Goal: Transaction & Acquisition: Purchase product/service

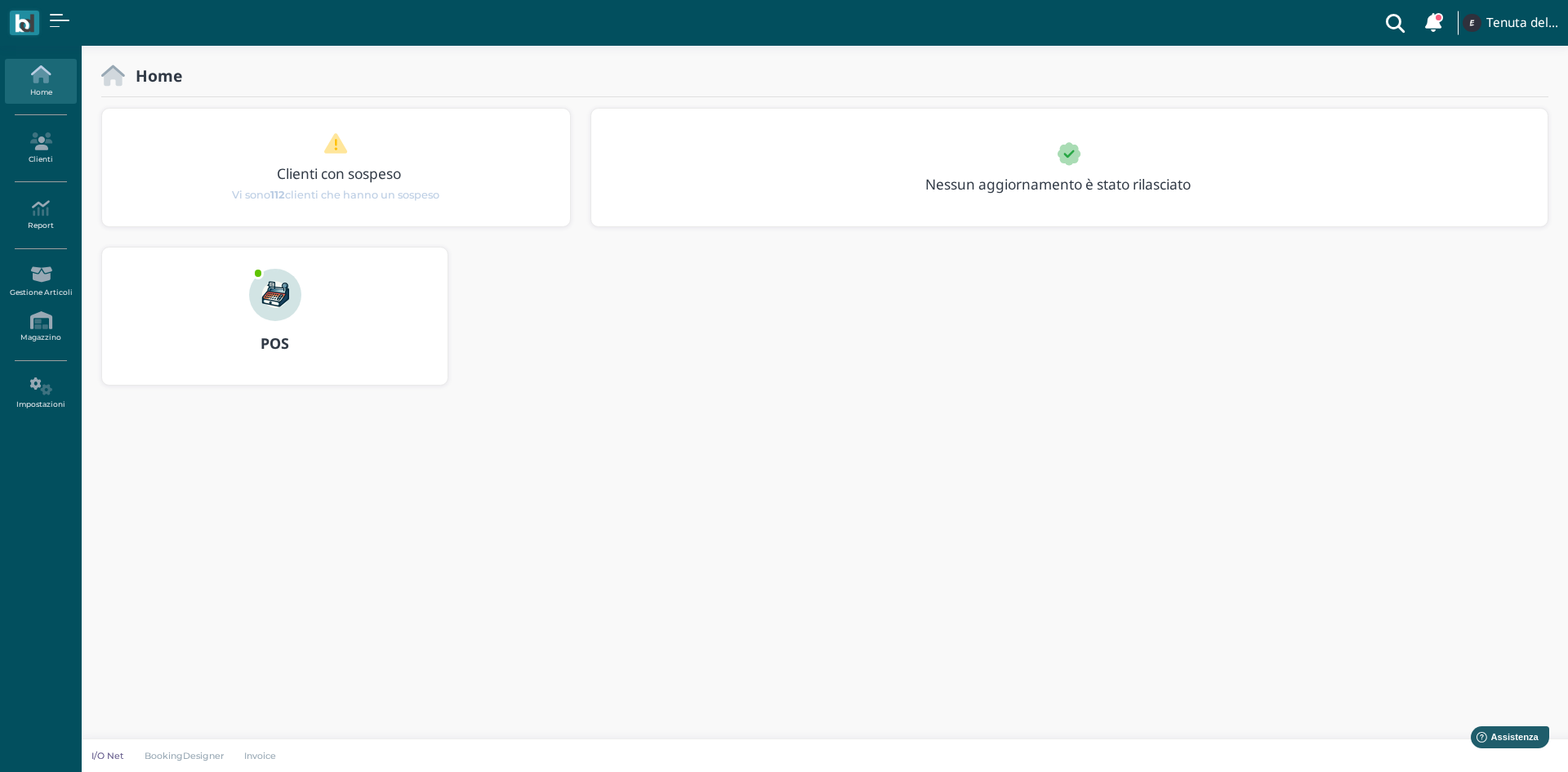
click at [290, 290] on img at bounding box center [275, 294] width 52 height 52
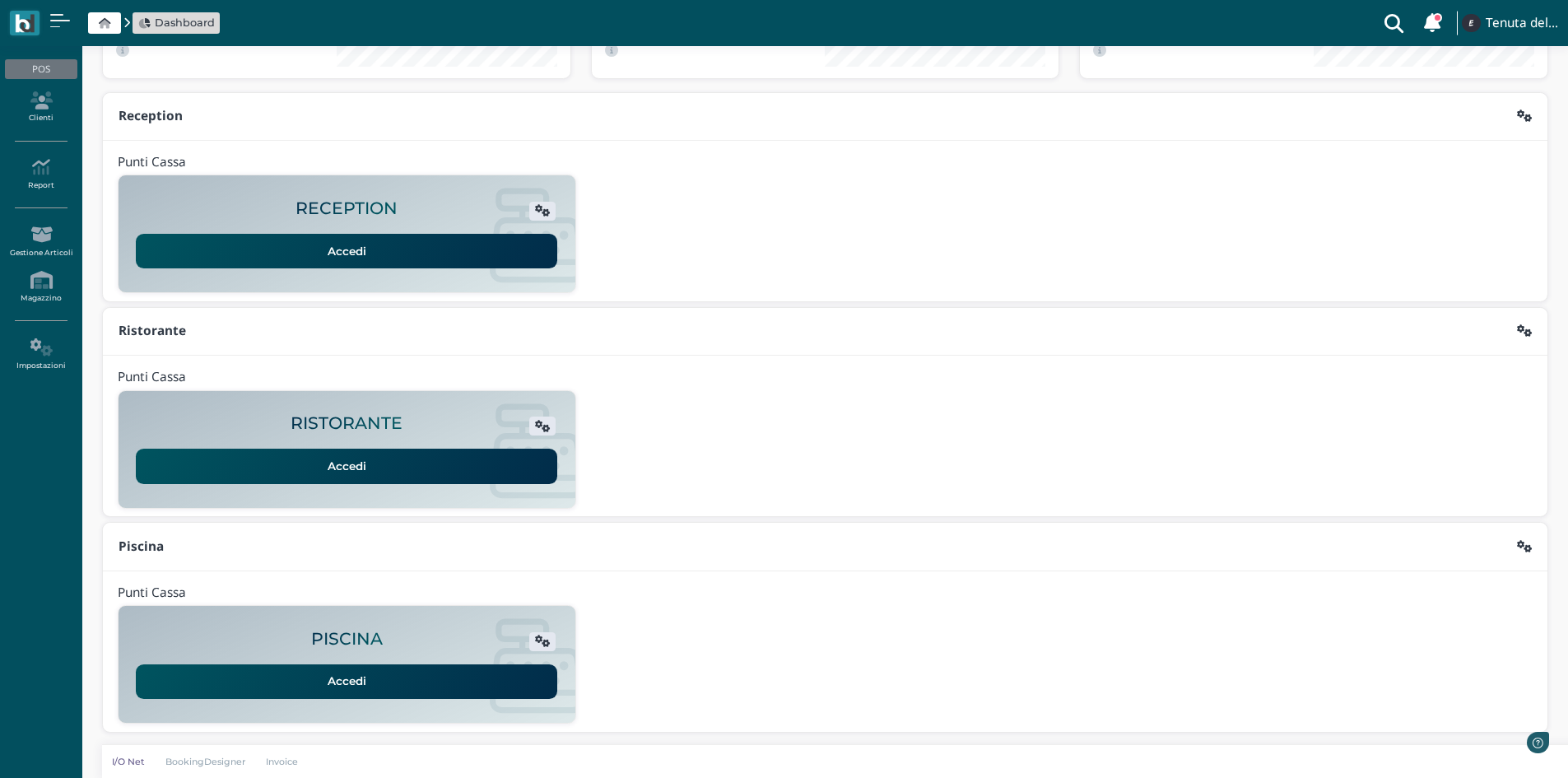
click at [347, 685] on link "Accedi" at bounding box center [347, 680] width 422 height 34
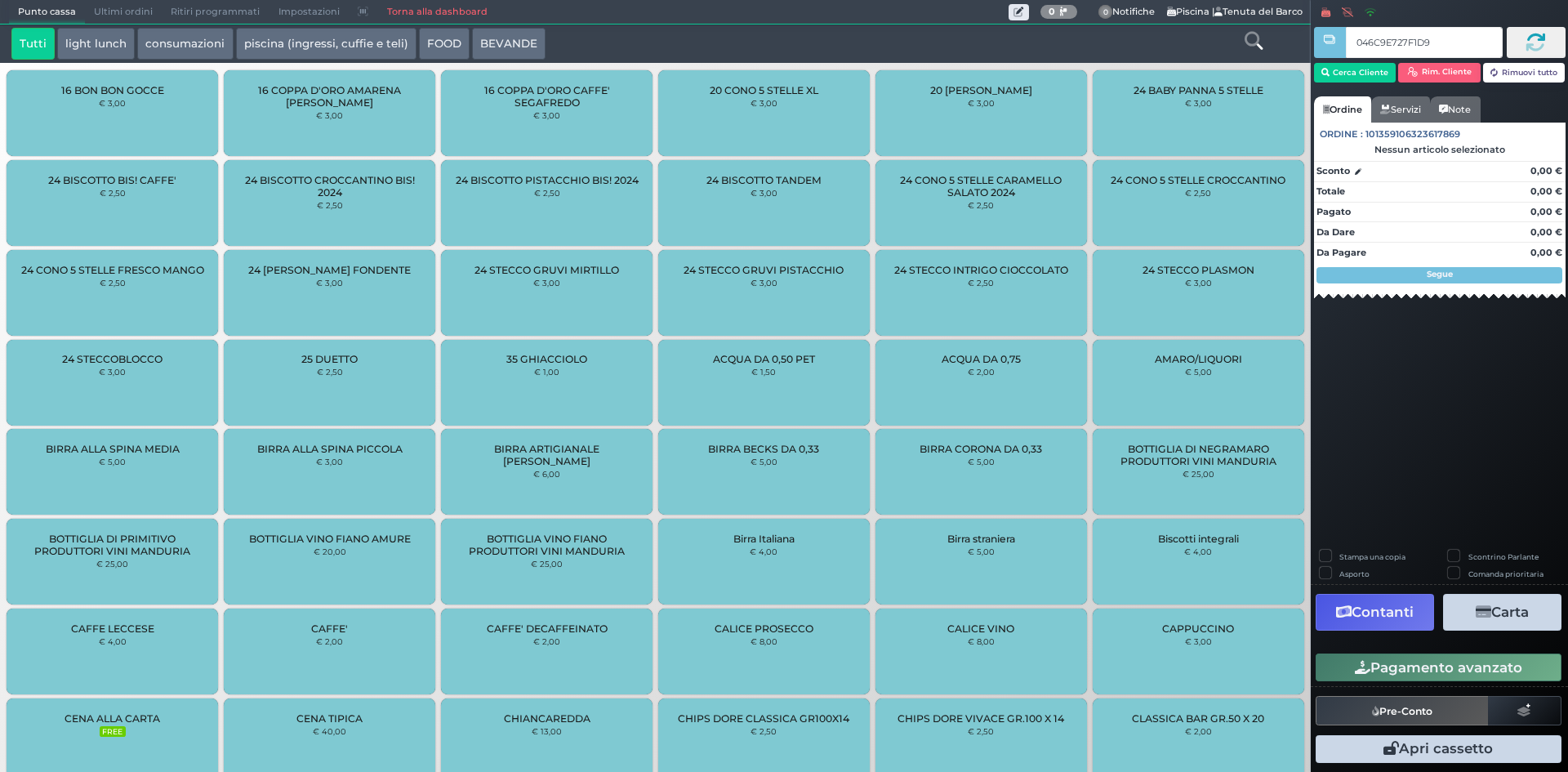
type input "046C9E727F1D90"
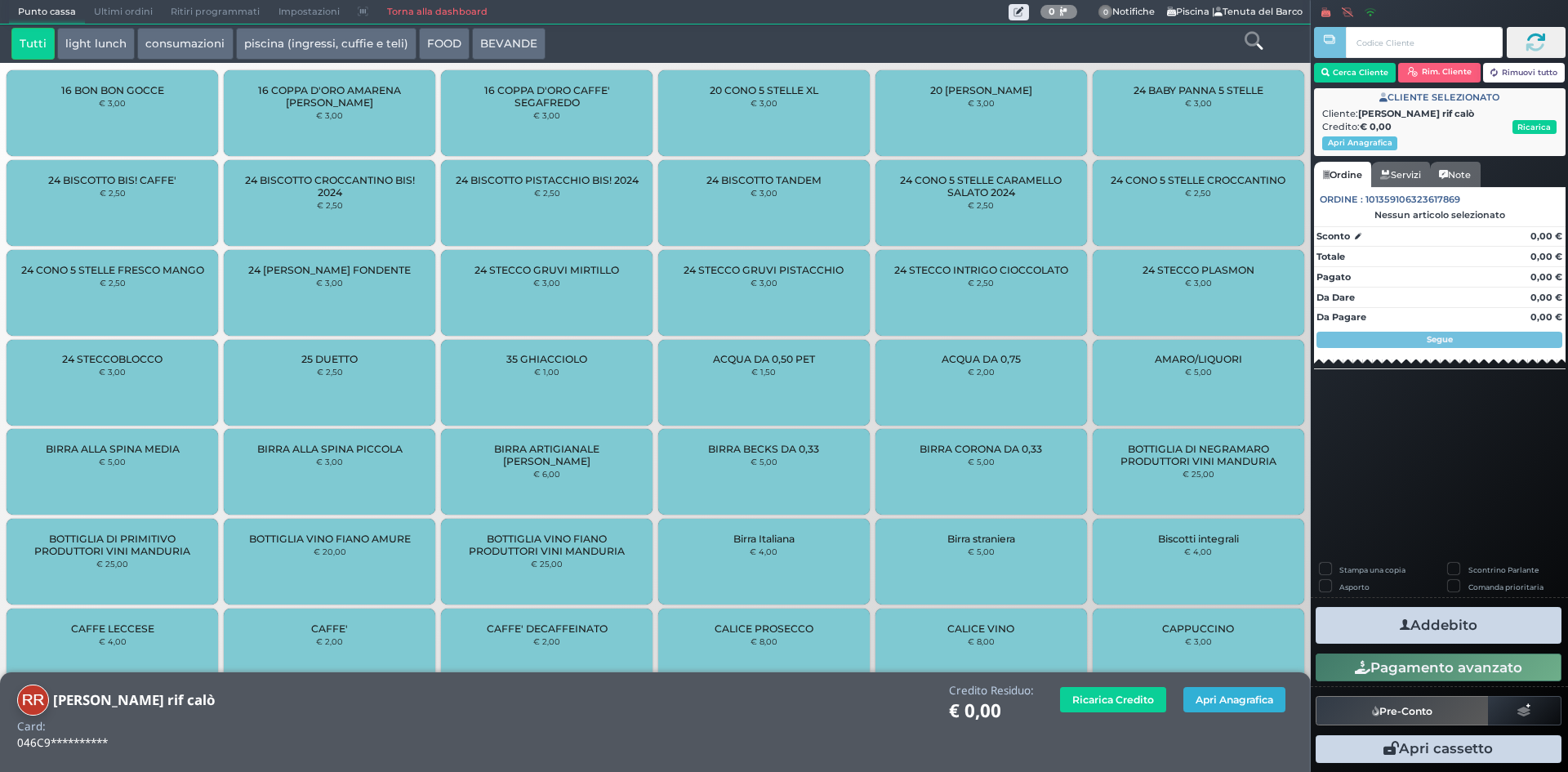
click at [1203, 696] on button "Apri Anagrafica" at bounding box center [1234, 699] width 102 height 25
click at [1247, 703] on button "Apri Anagrafica" at bounding box center [1234, 699] width 102 height 25
click at [1219, 705] on button "Apri Anagrafica" at bounding box center [1234, 699] width 102 height 25
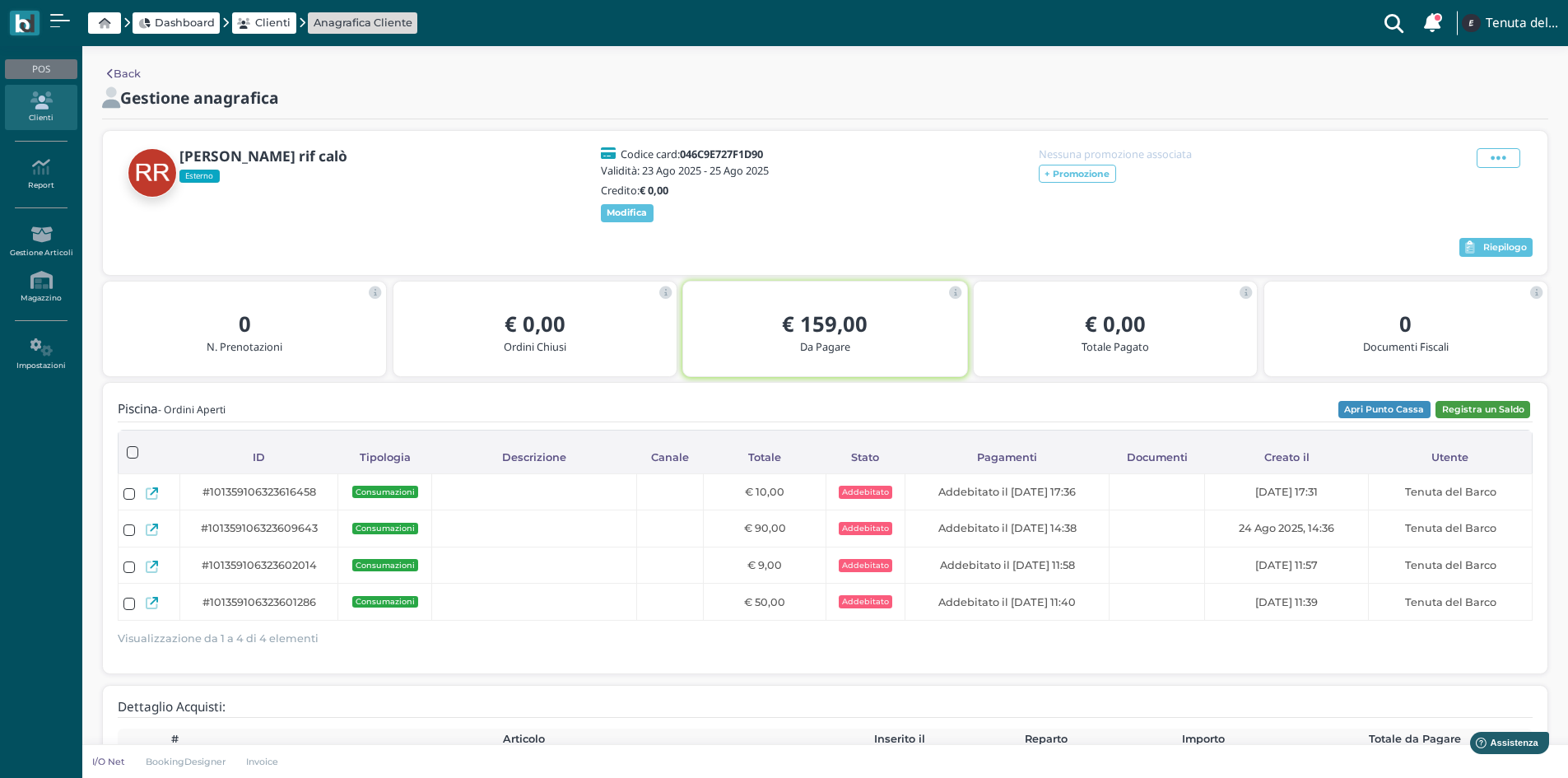
click at [1465, 416] on button "Registra un Saldo" at bounding box center [1483, 410] width 95 height 19
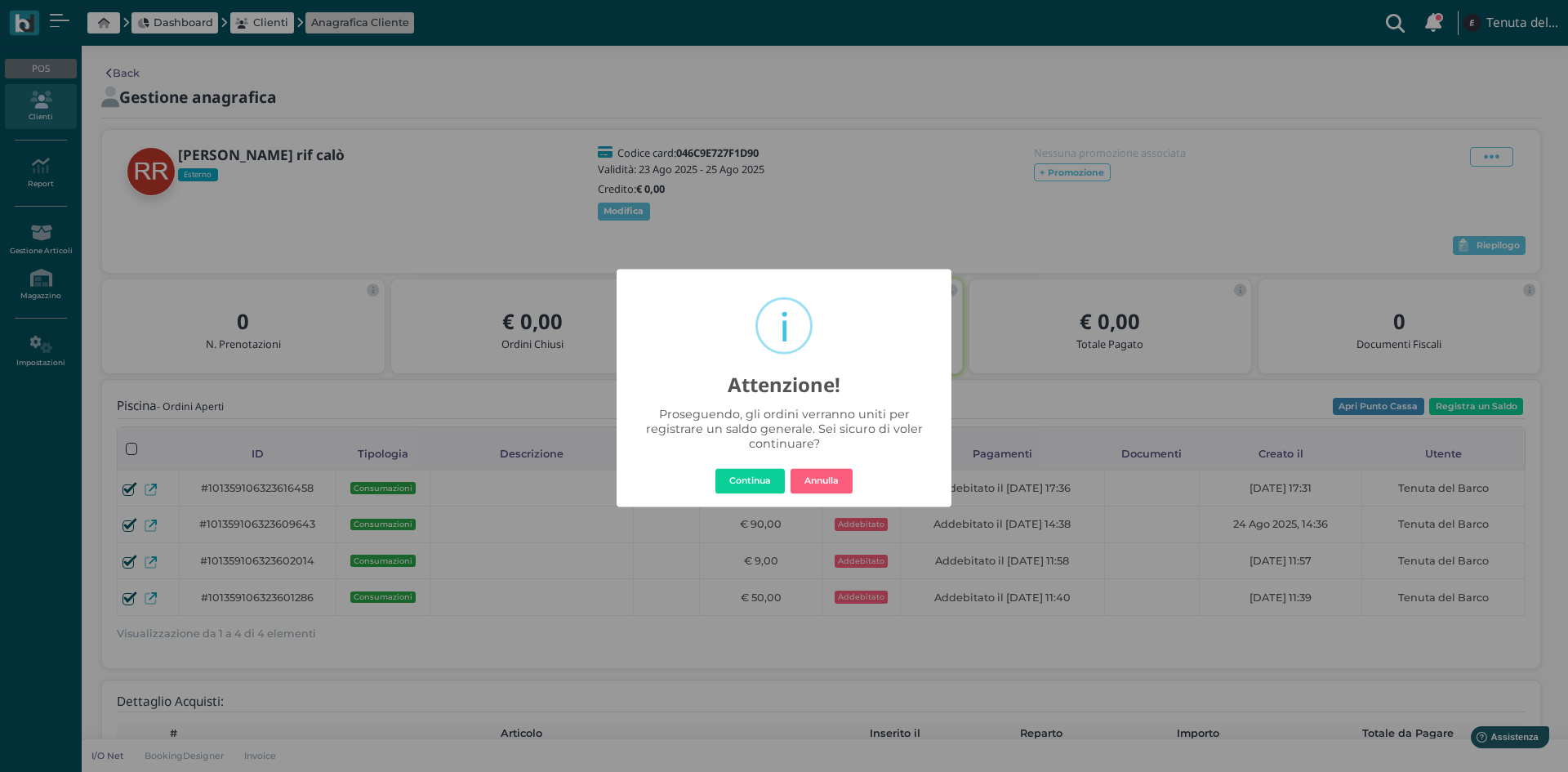
click at [754, 502] on div "× i Attenzione! Proseguendo, gli ordini verranno uniti per registrare un saldo …" at bounding box center [784, 387] width 335 height 238
click at [752, 492] on button "Continua" at bounding box center [751, 480] width 70 height 26
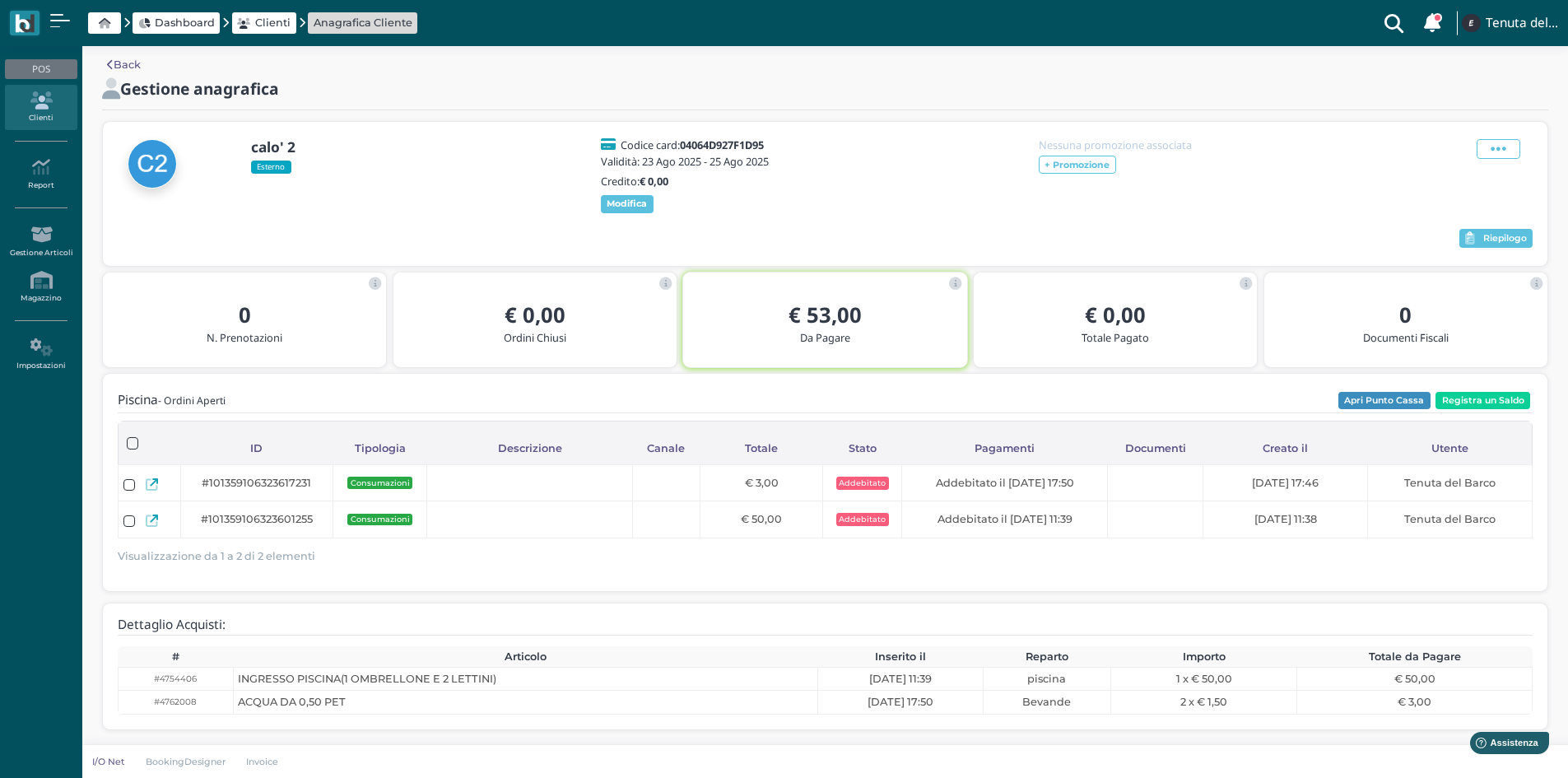
scroll to position [20, 0]
drag, startPoint x: 902, startPoint y: 162, endPoint x: 904, endPoint y: 211, distance: 49.0
click at [902, 162] on div "calo' 2 Esterno Codice card: 04064D927F1D95 Validità: 23 Ago 2025 - 25 Ago 2025…" at bounding box center [825, 176] width 1415 height 79
click at [1509, 400] on button "Registra un Saldo" at bounding box center [1483, 400] width 95 height 19
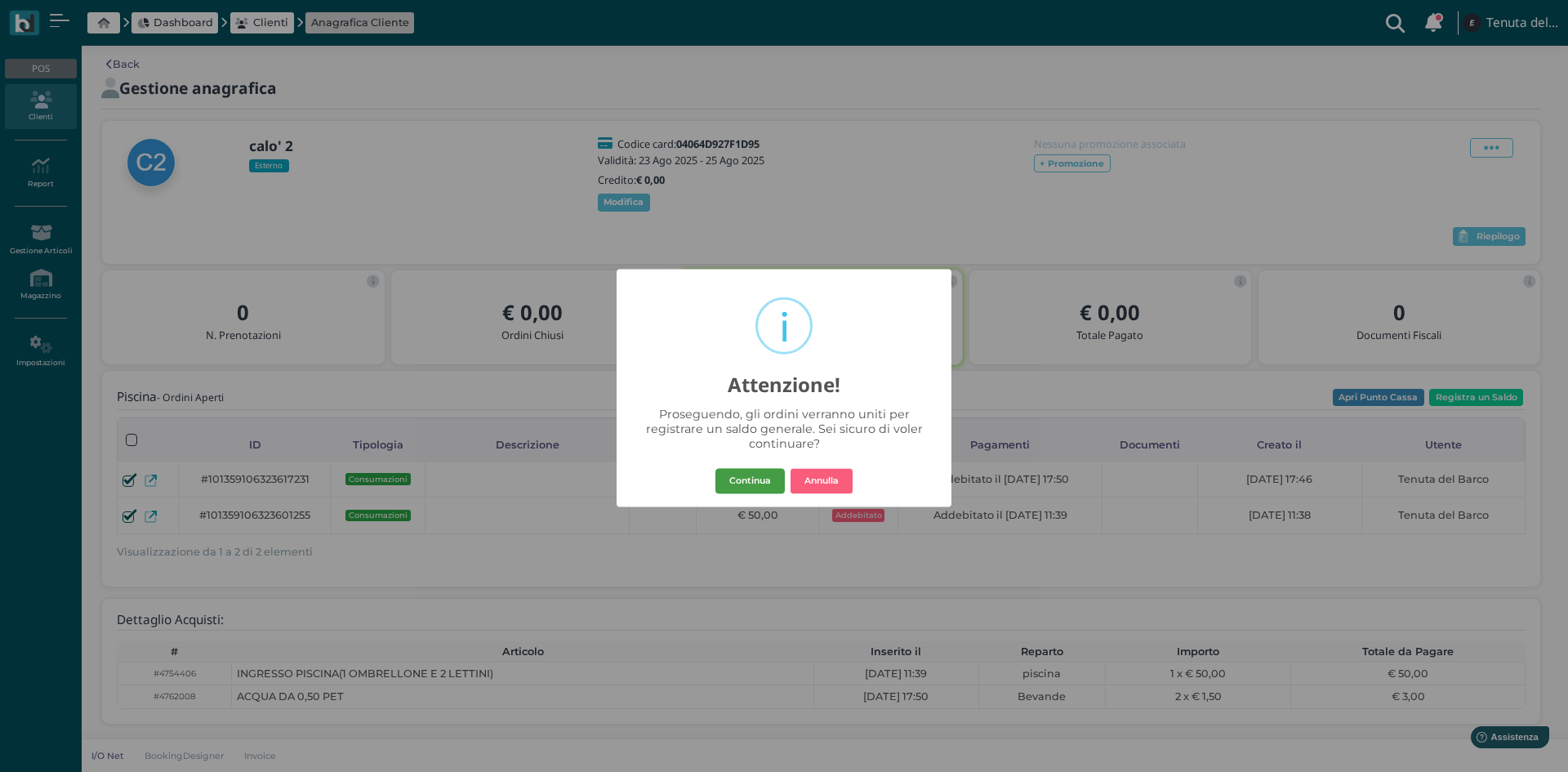
click at [736, 485] on button "Continua" at bounding box center [751, 480] width 70 height 26
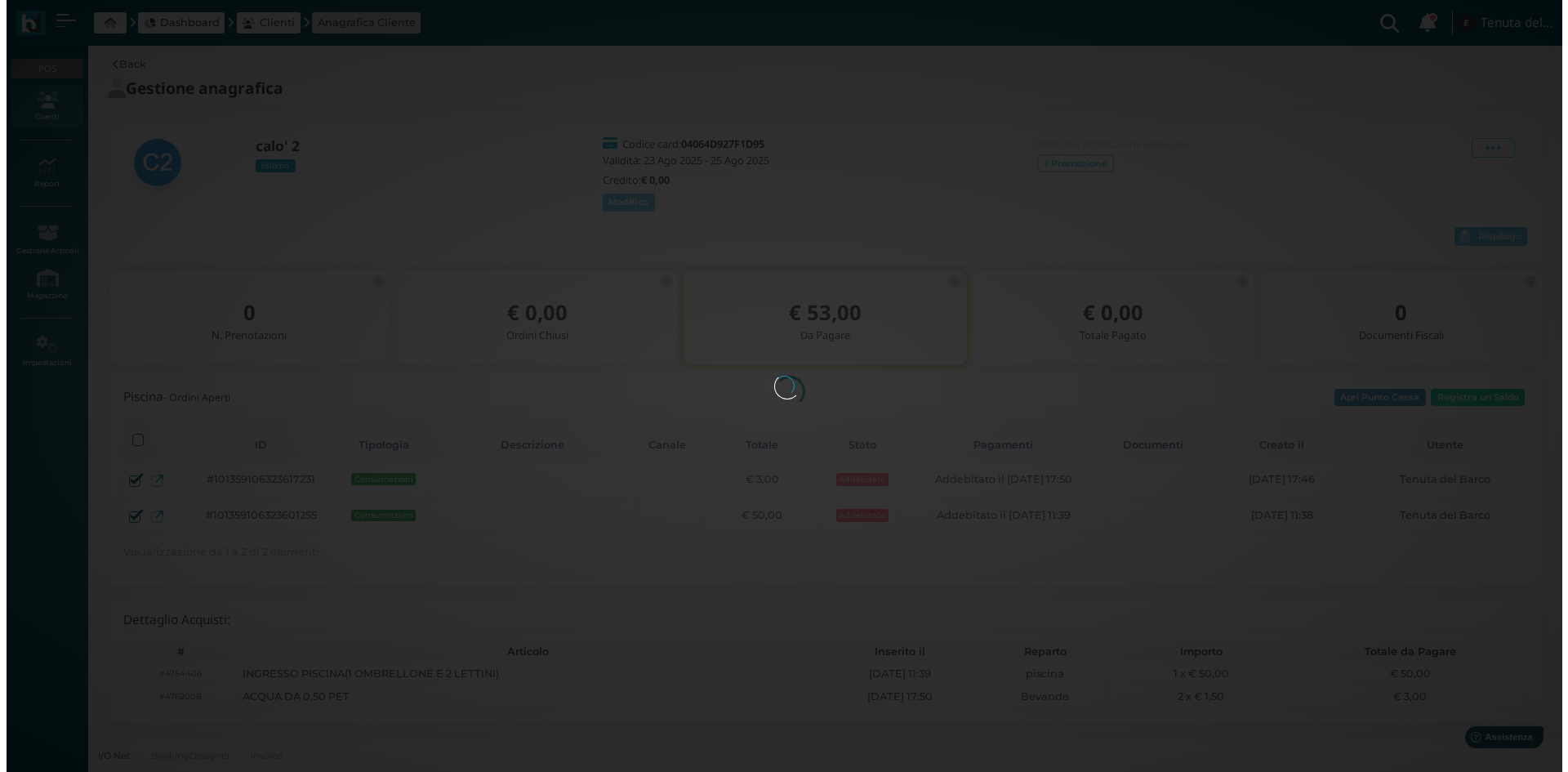
scroll to position [0, 0]
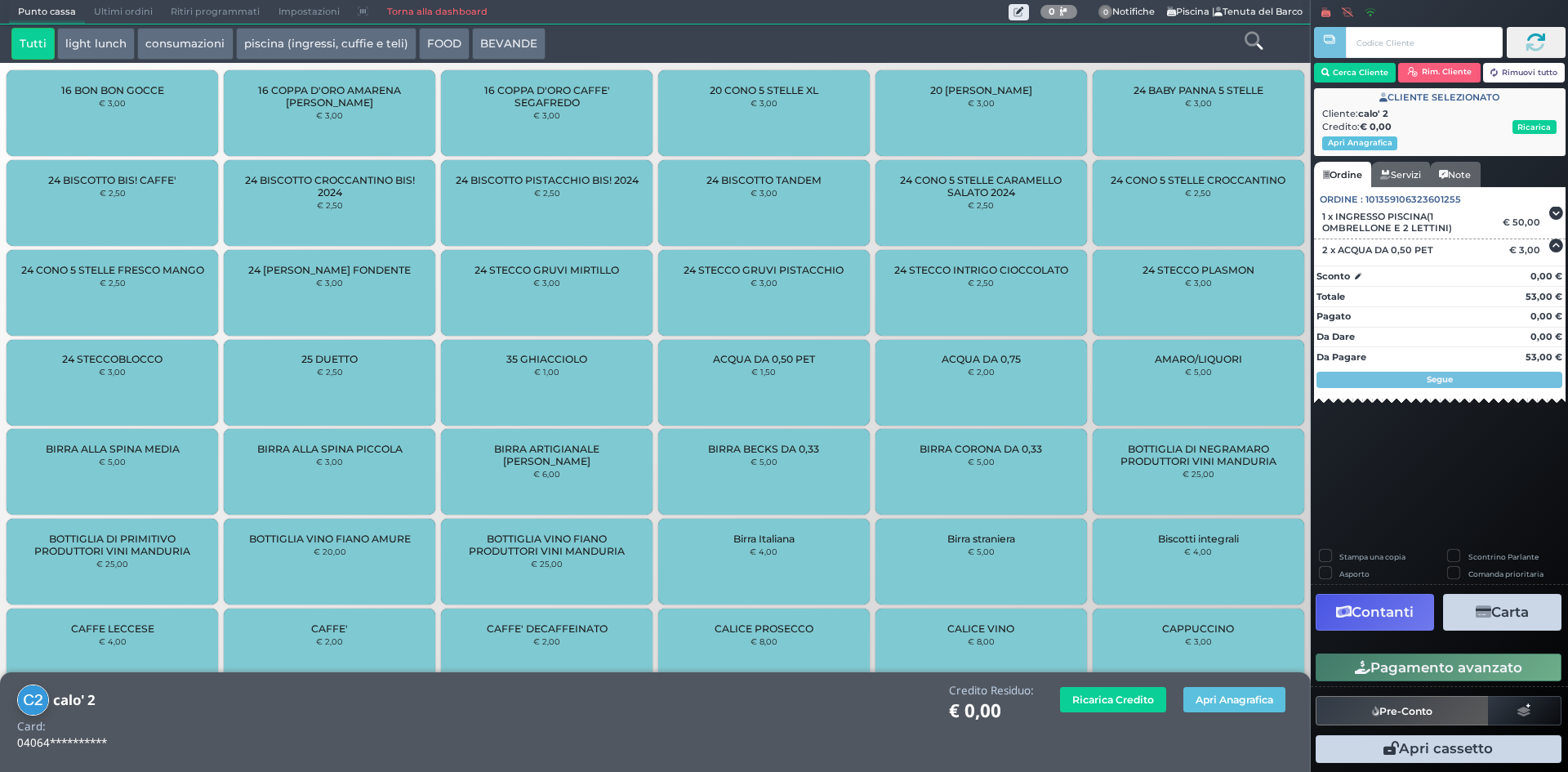
click at [1407, 605] on button "Contanti" at bounding box center [1374, 612] width 118 height 37
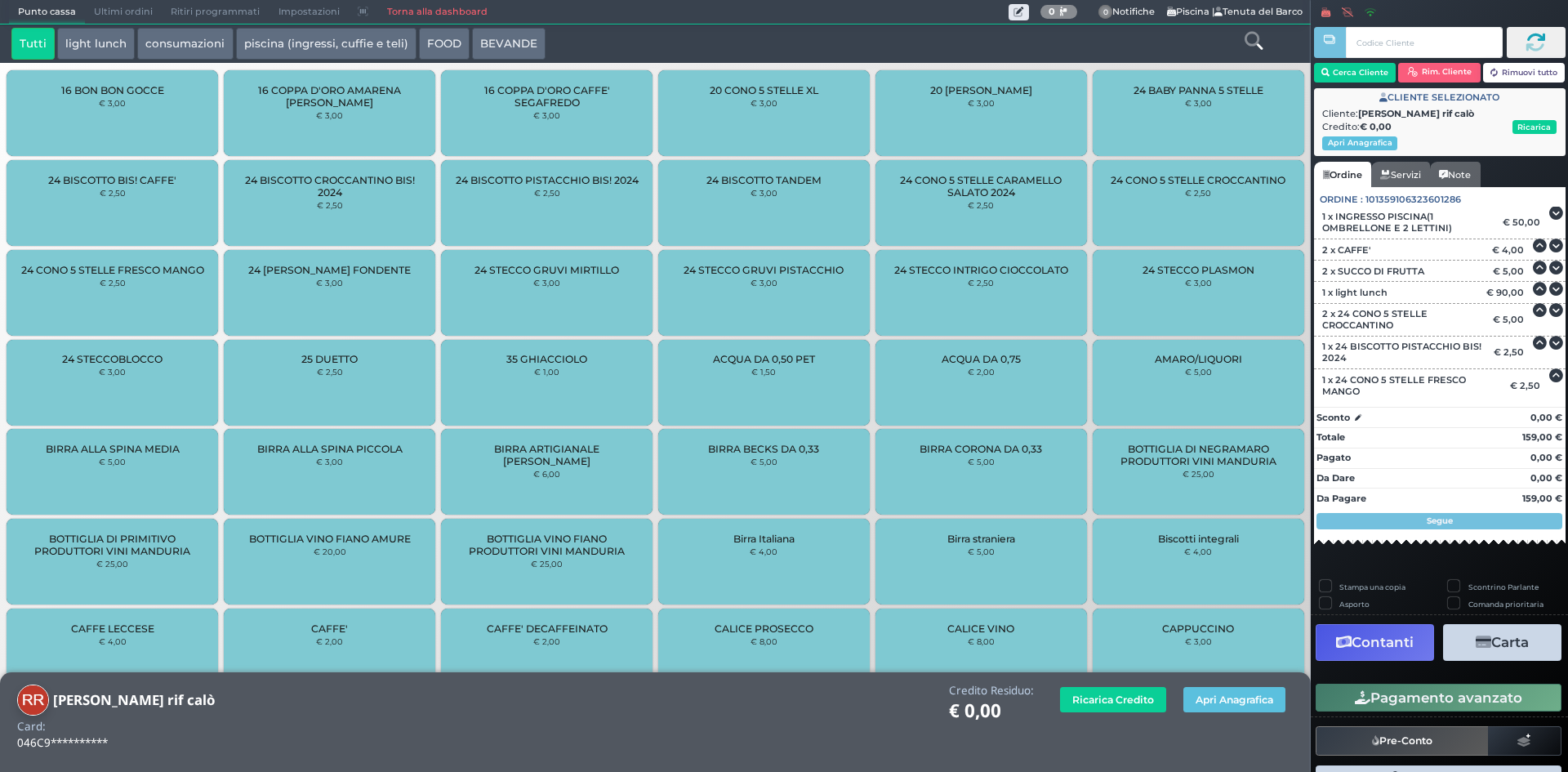
click at [1397, 645] on button "Contanti" at bounding box center [1374, 642] width 118 height 37
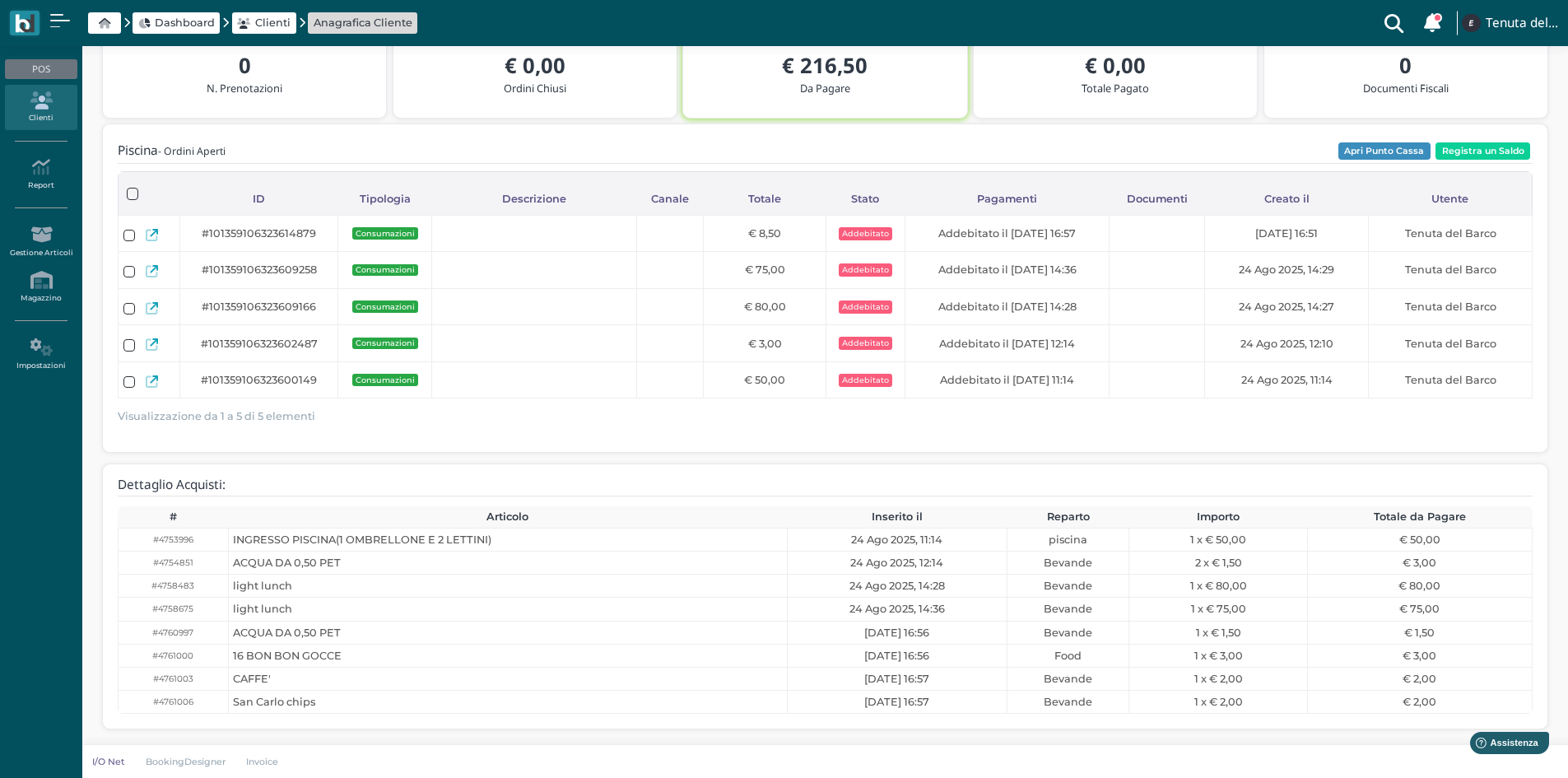
scroll to position [270, 0]
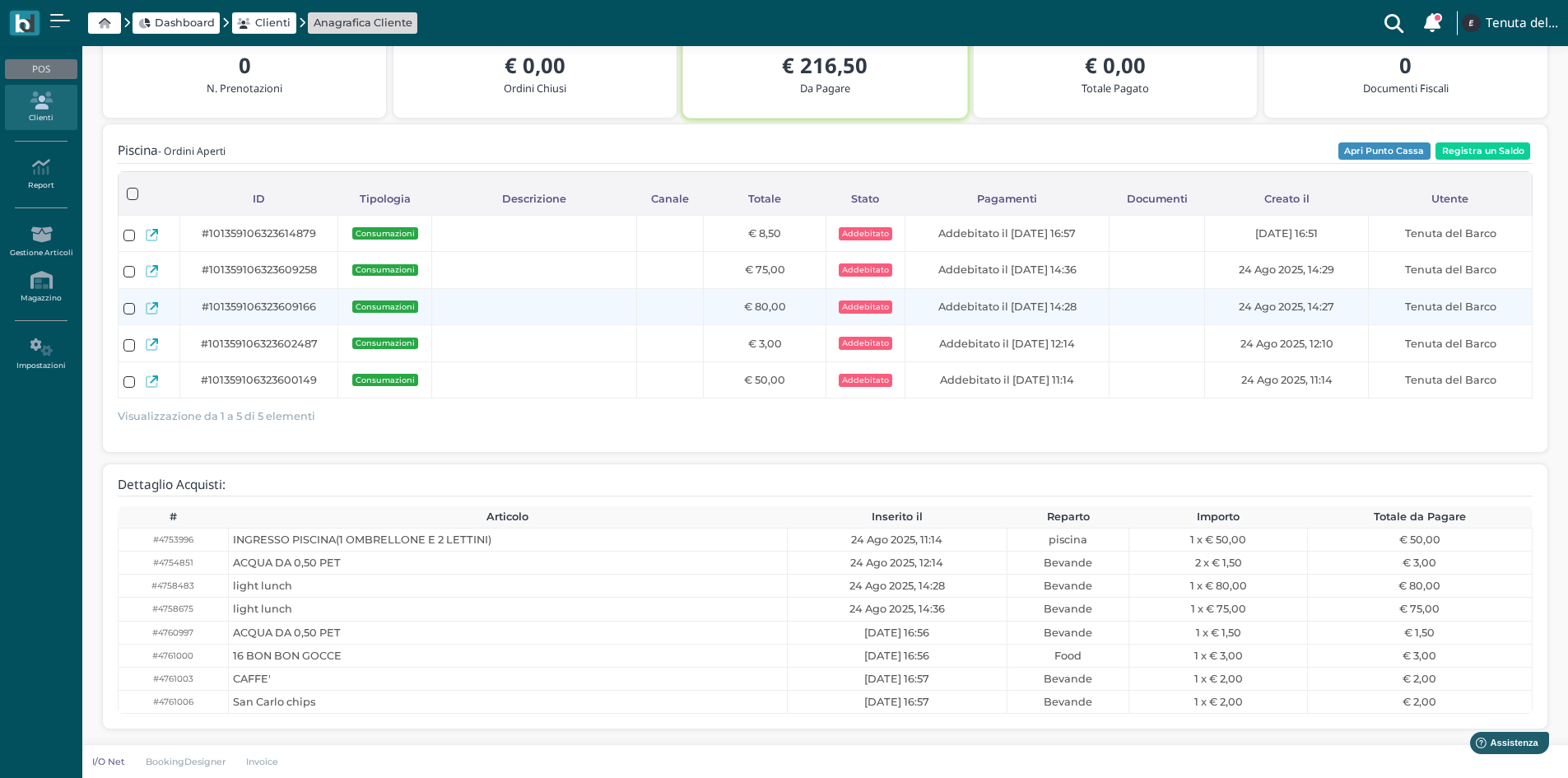
click at [153, 306] on icon at bounding box center [151, 307] width 13 height 13
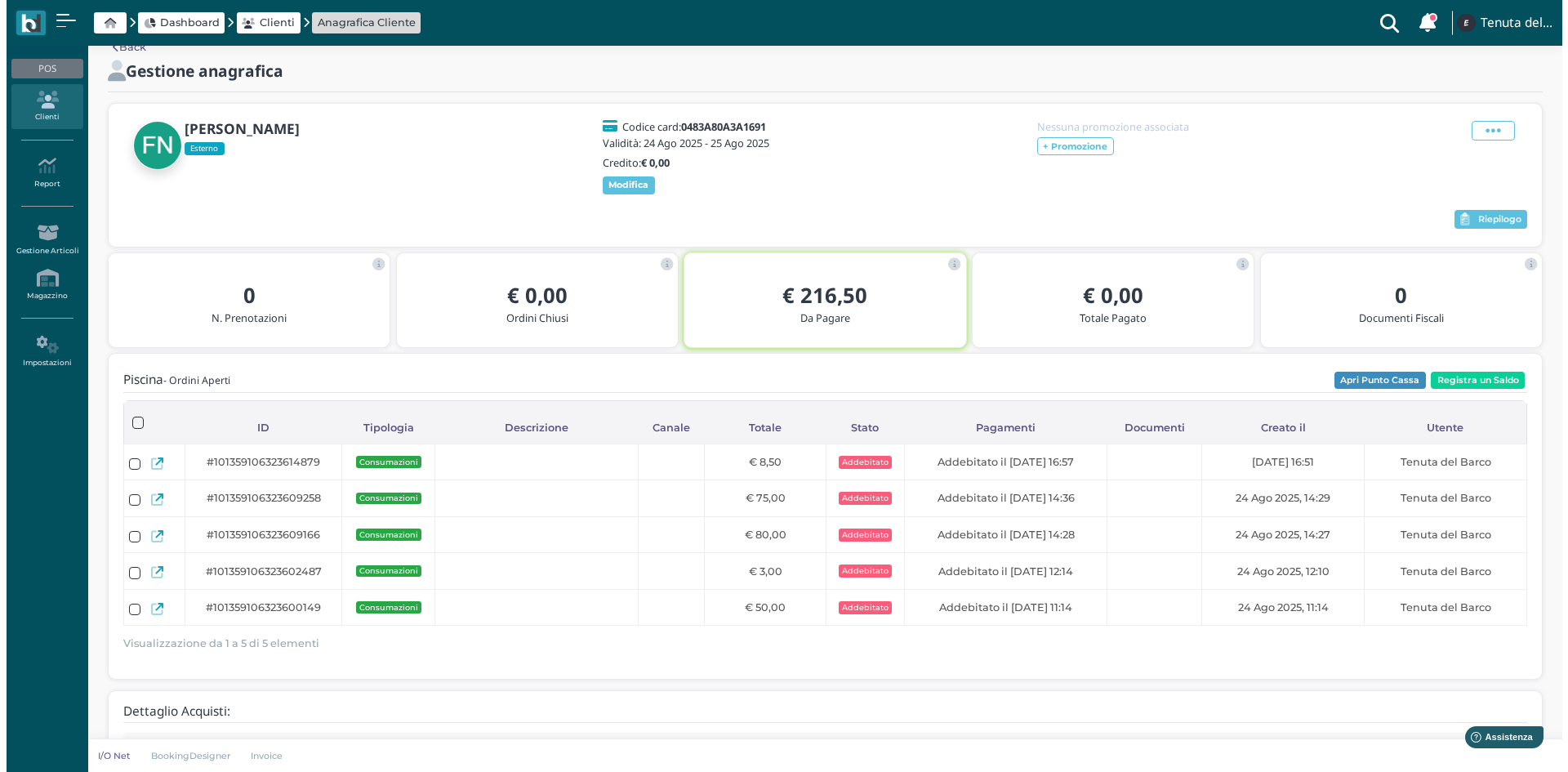
scroll to position [0, 0]
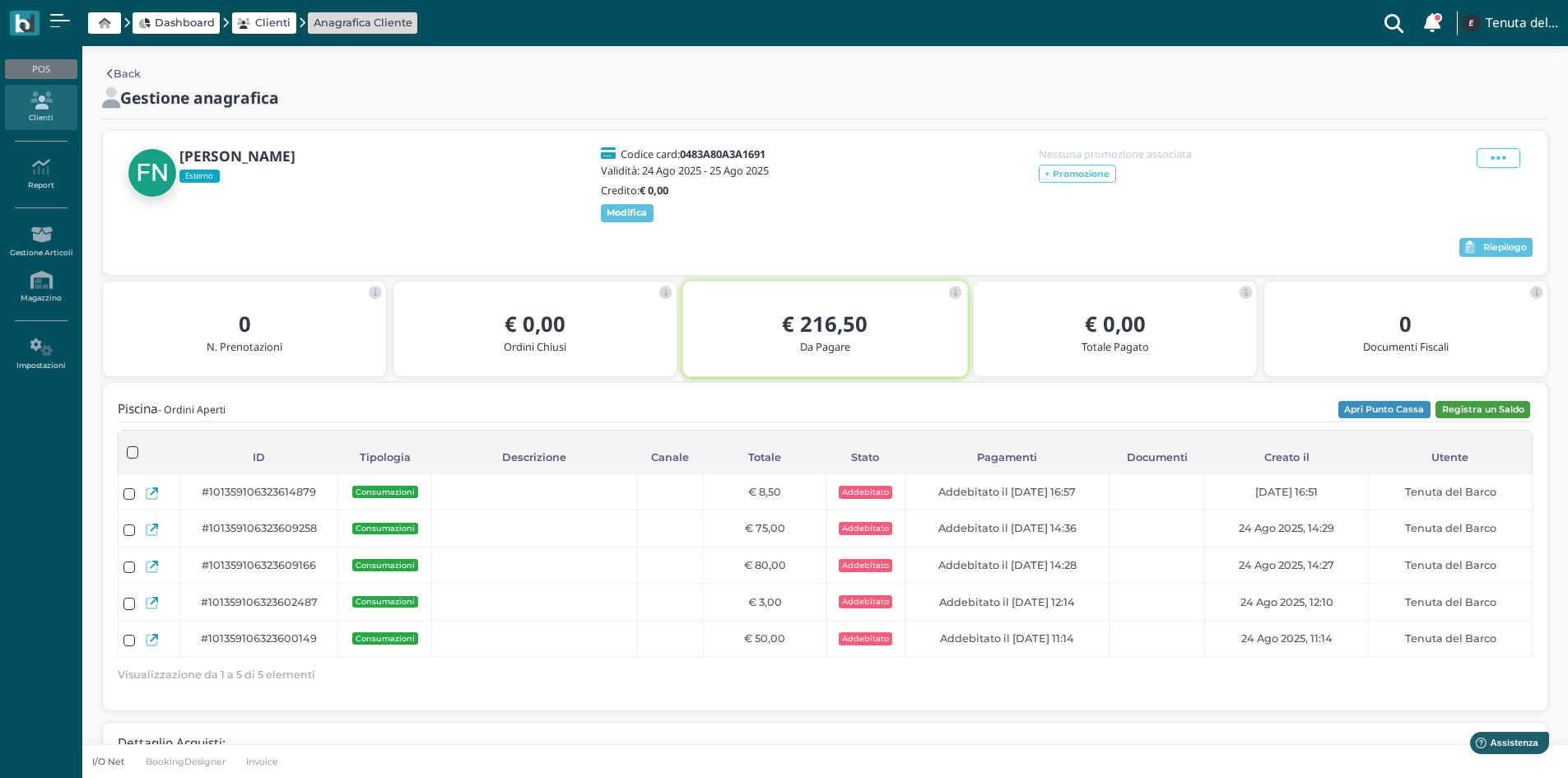
click at [1490, 418] on button "Registra un Saldo" at bounding box center [1483, 410] width 95 height 19
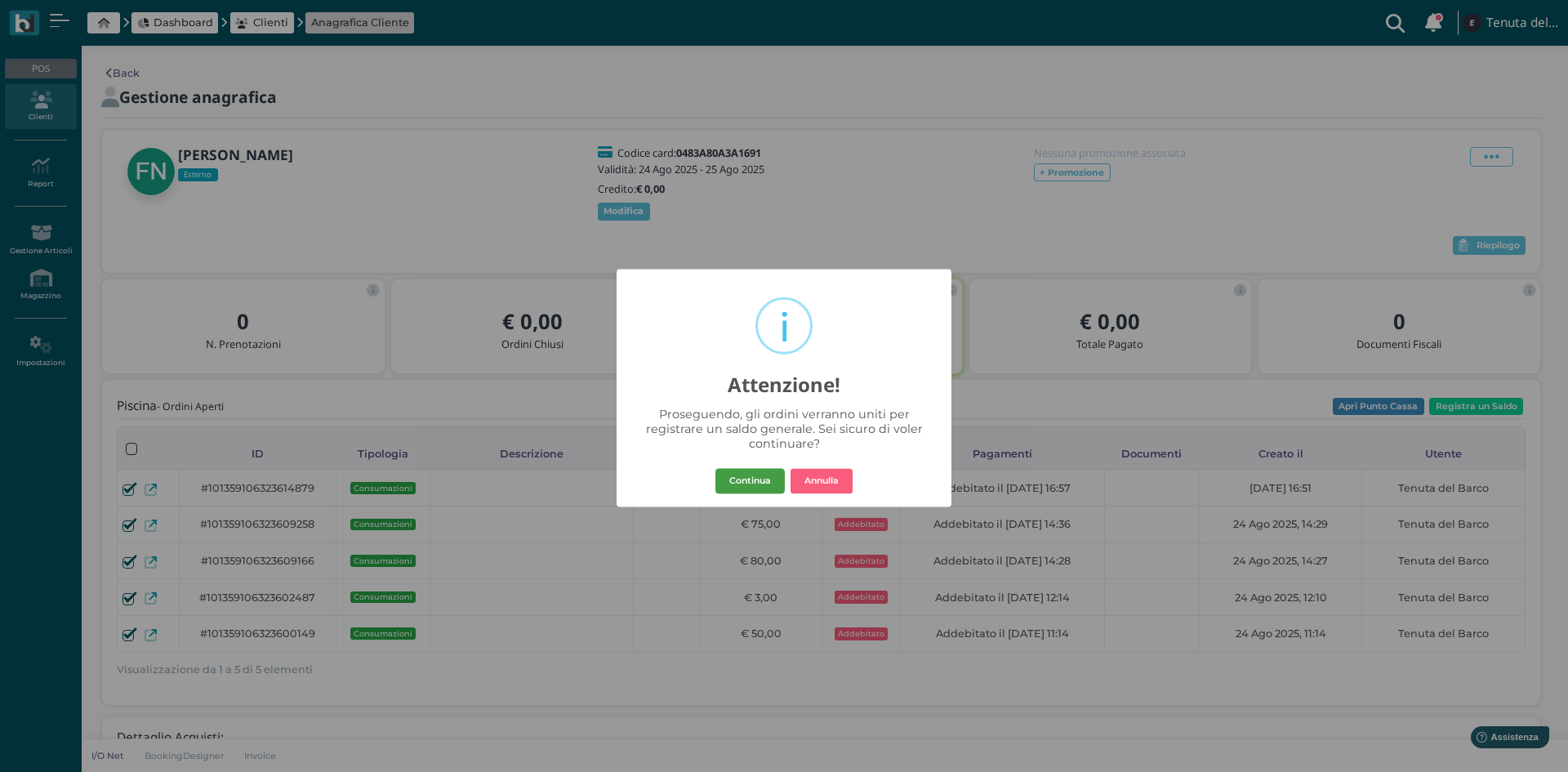
click at [766, 483] on button "Continua" at bounding box center [751, 480] width 70 height 26
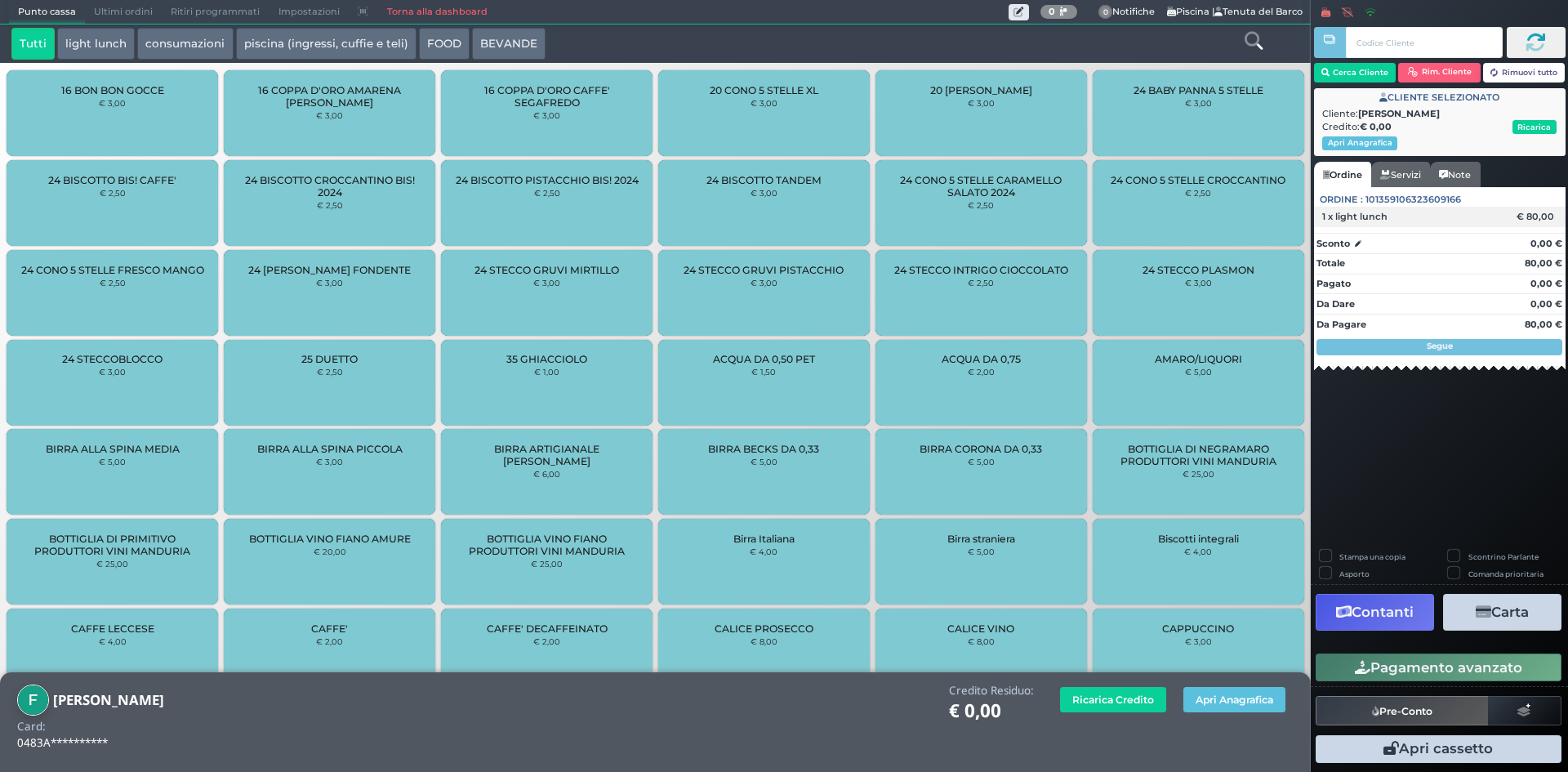
click at [1548, 218] on div "€ 80,00" at bounding box center [1538, 217] width 48 height 12
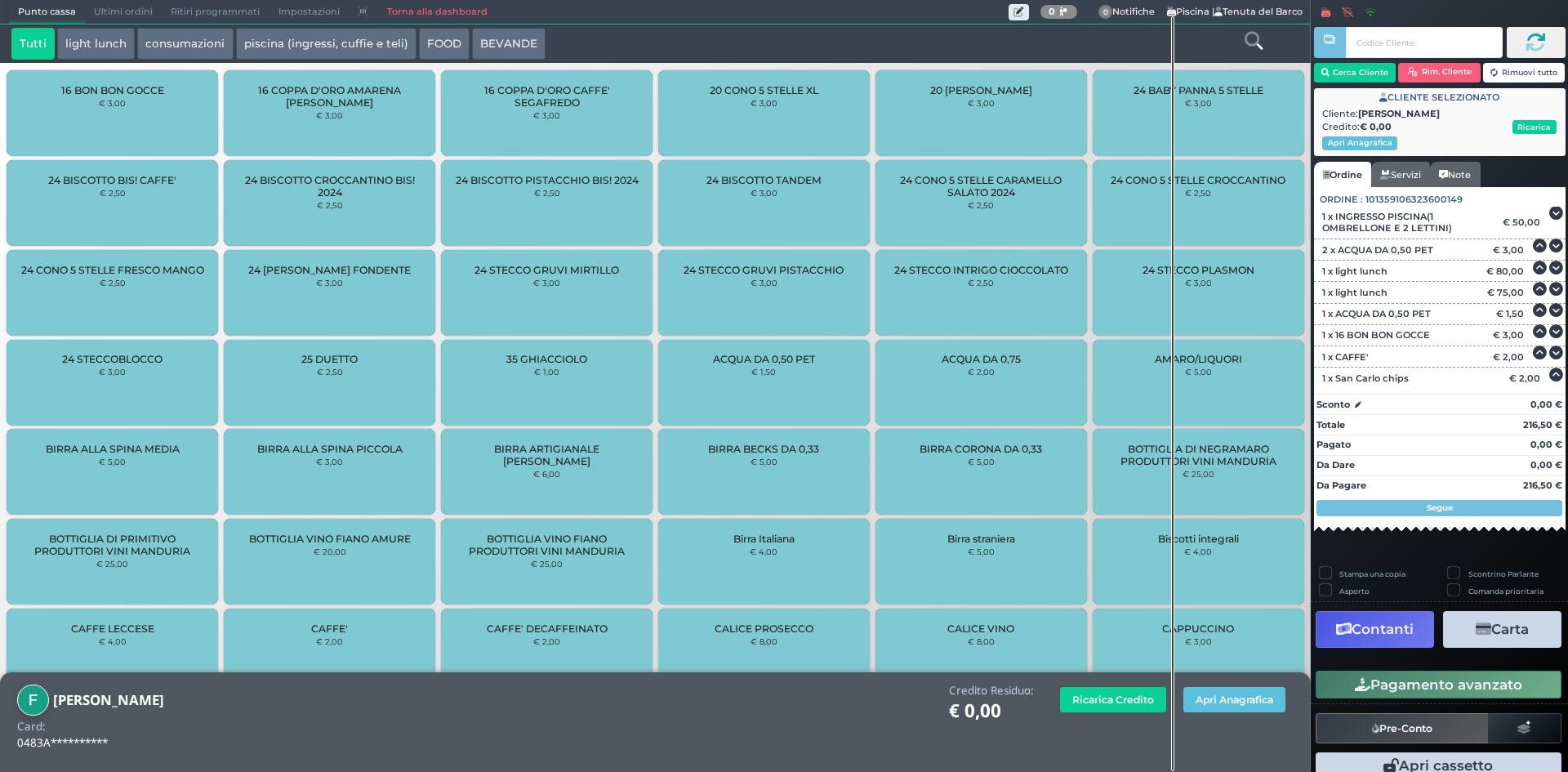
scroll to position [24, 0]
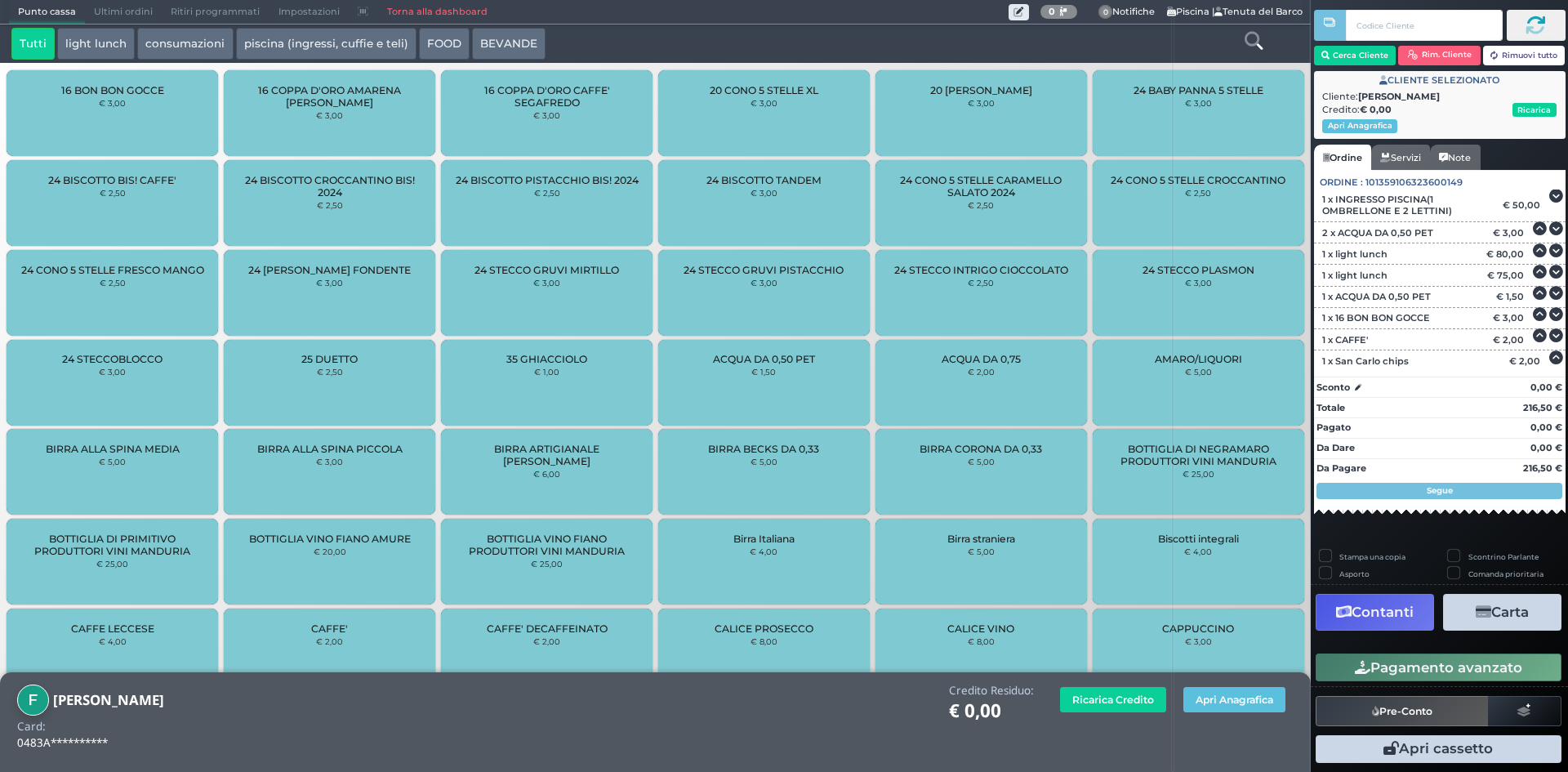
click at [1390, 619] on button "Contanti" at bounding box center [1374, 612] width 118 height 37
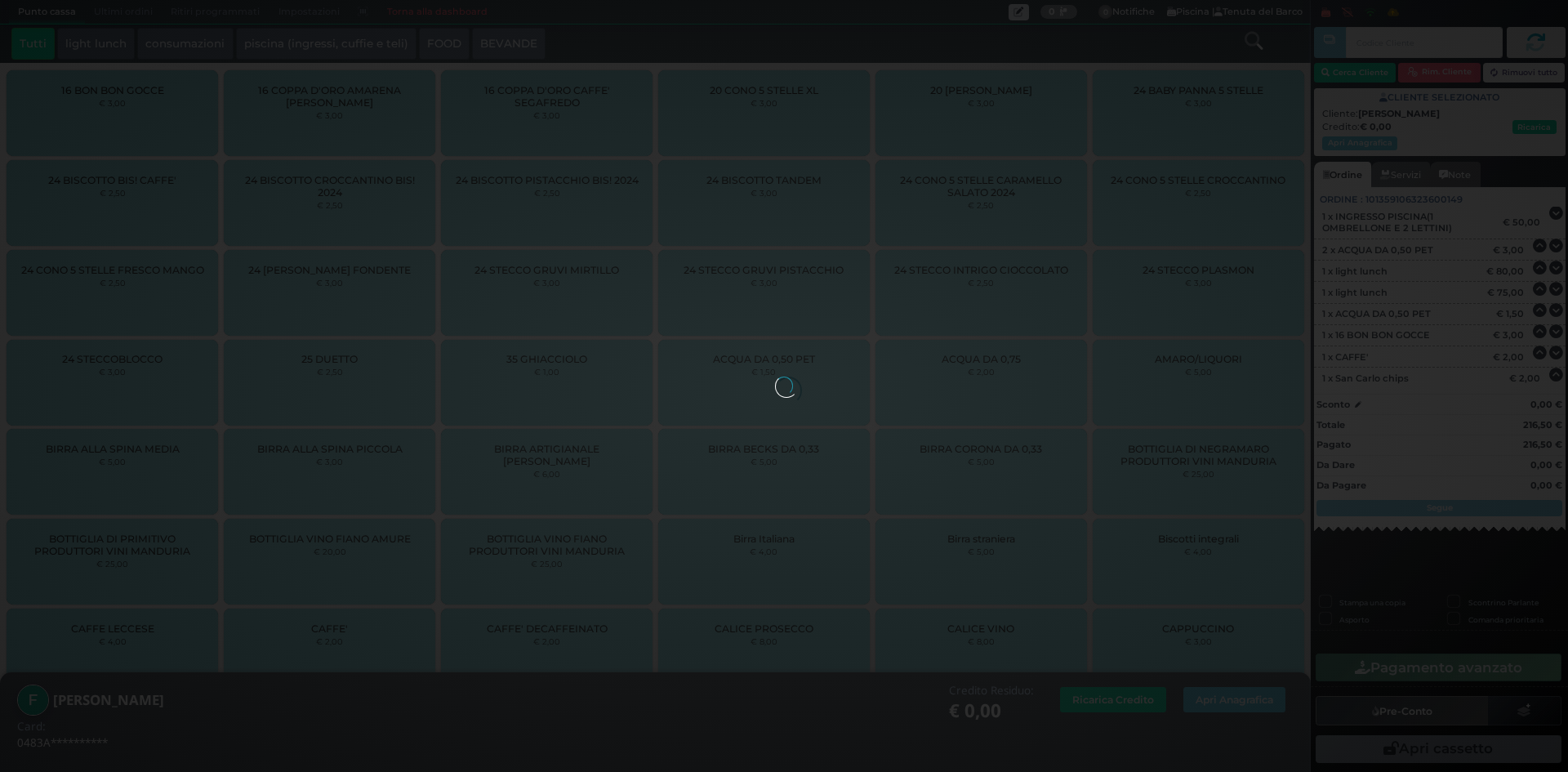
scroll to position [0, 0]
